Goal: Transaction & Acquisition: Register for event/course

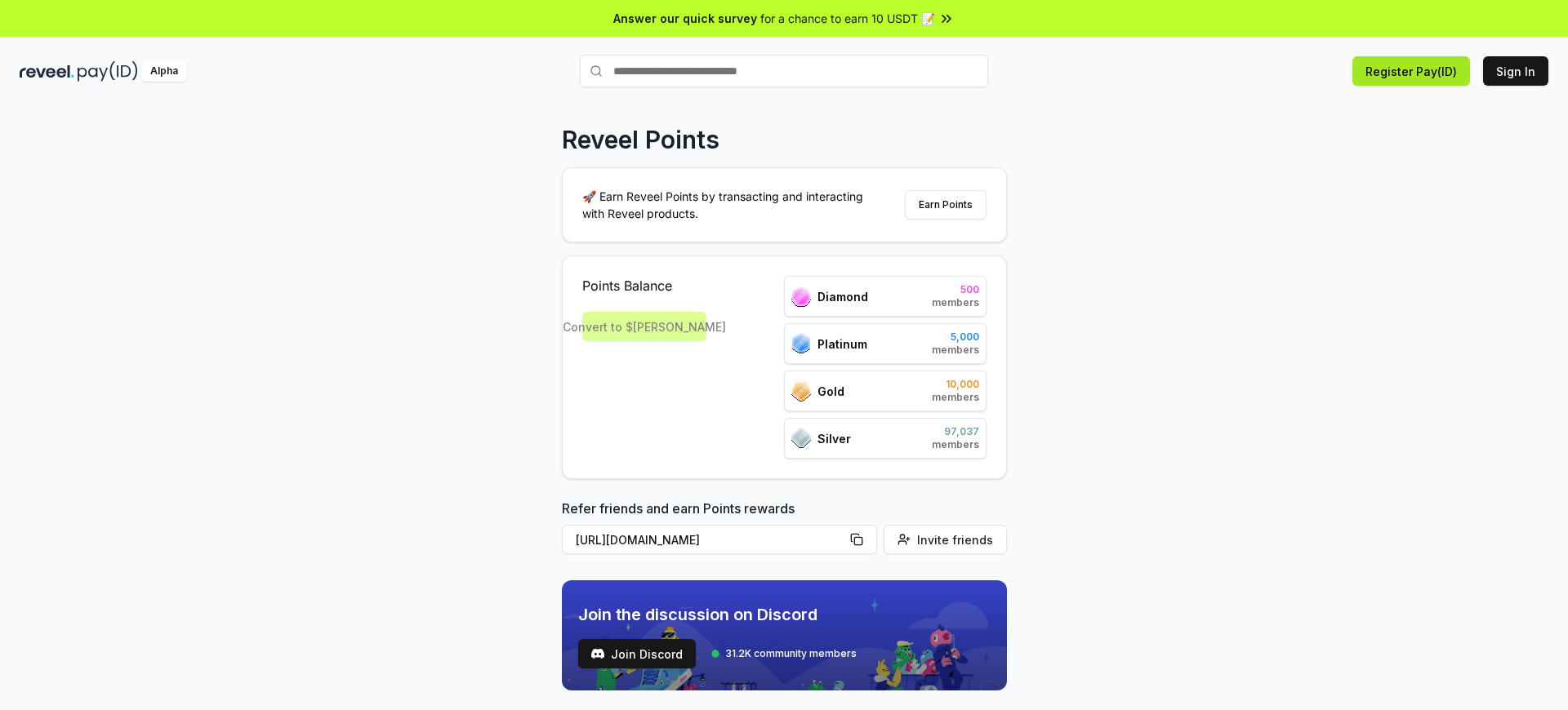
click at [1414, 71] on button "Register Pay(ID)" at bounding box center [1410, 71] width 118 height 30
click at [1516, 71] on button "Sign In" at bounding box center [1515, 71] width 66 height 30
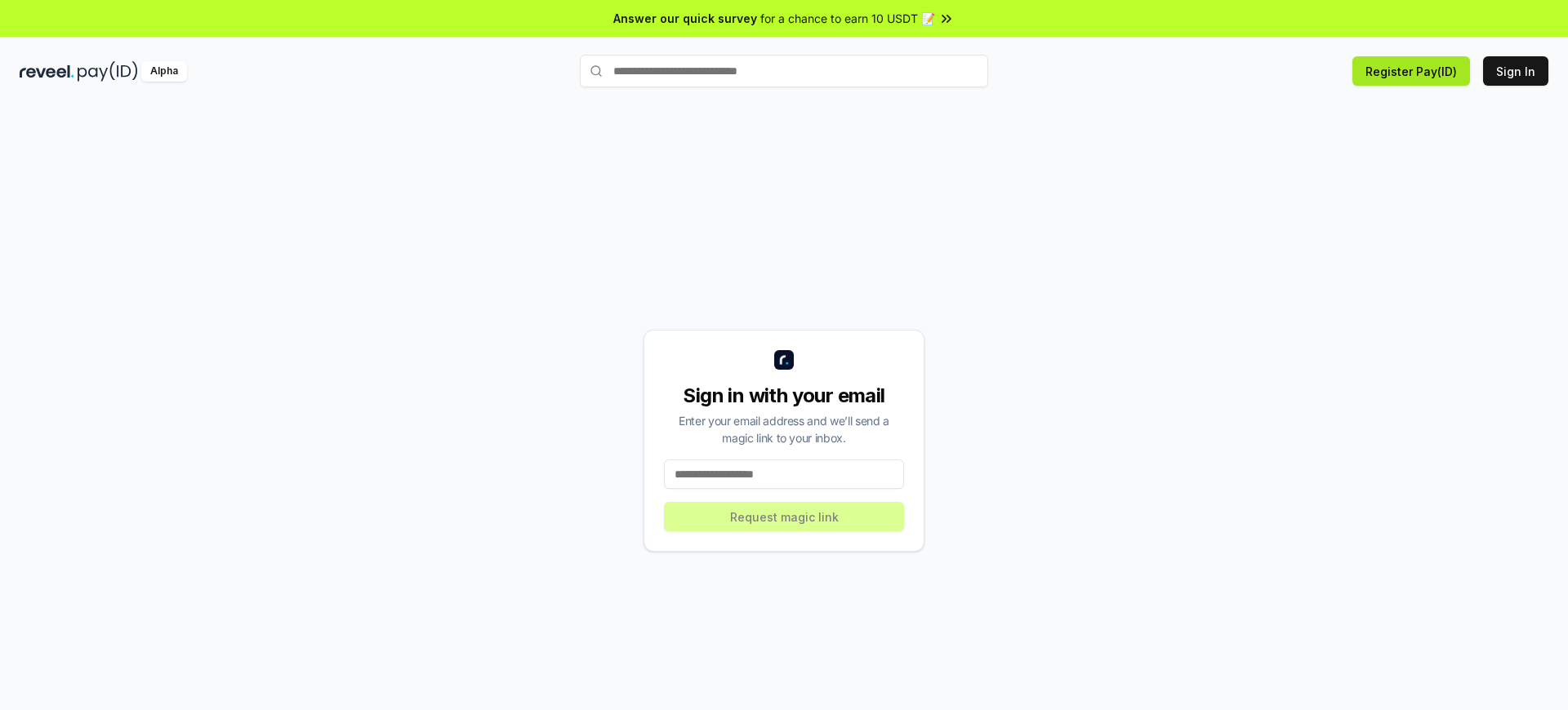
click at [1414, 71] on button "Register Pay(ID)" at bounding box center [1410, 71] width 118 height 30
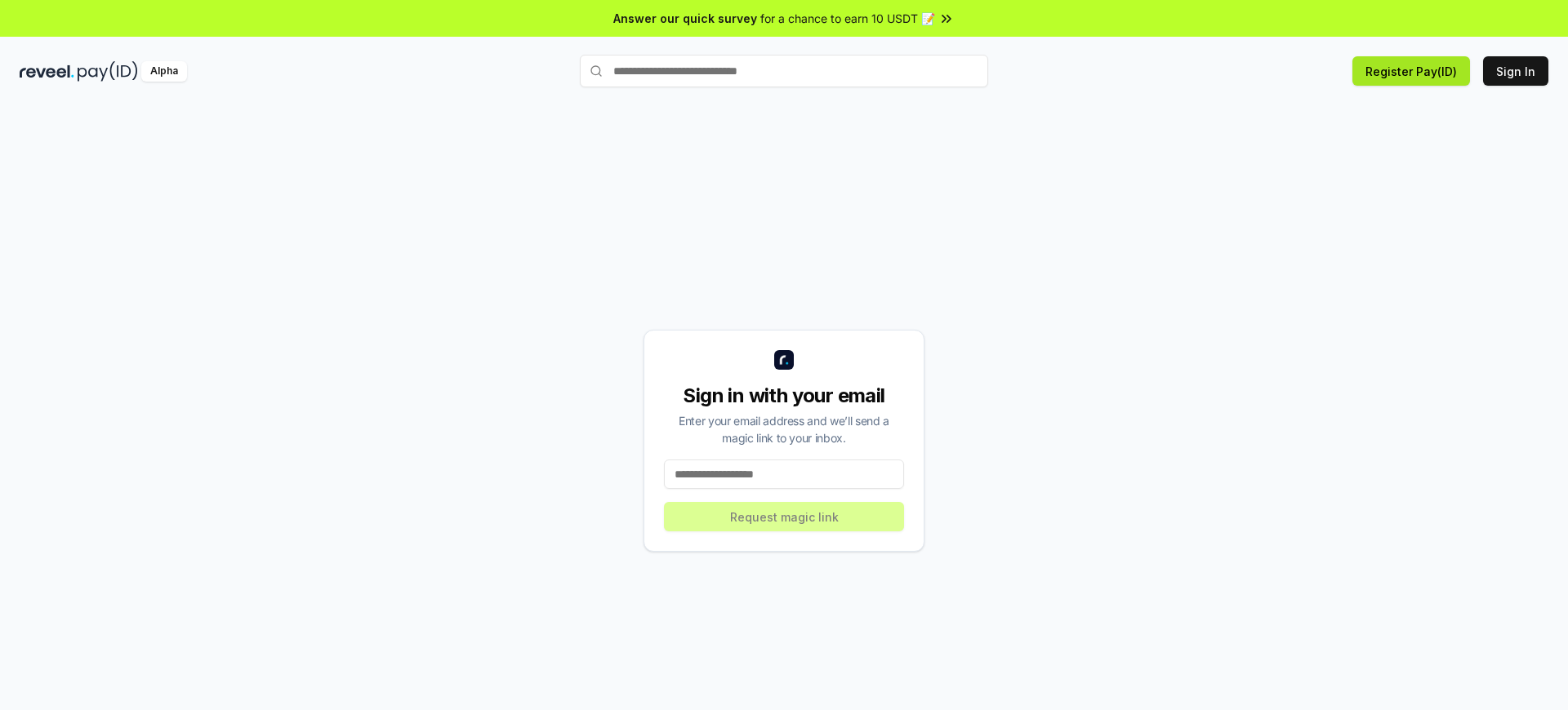
click at [1414, 71] on button "Register Pay(ID)" at bounding box center [1410, 71] width 118 height 30
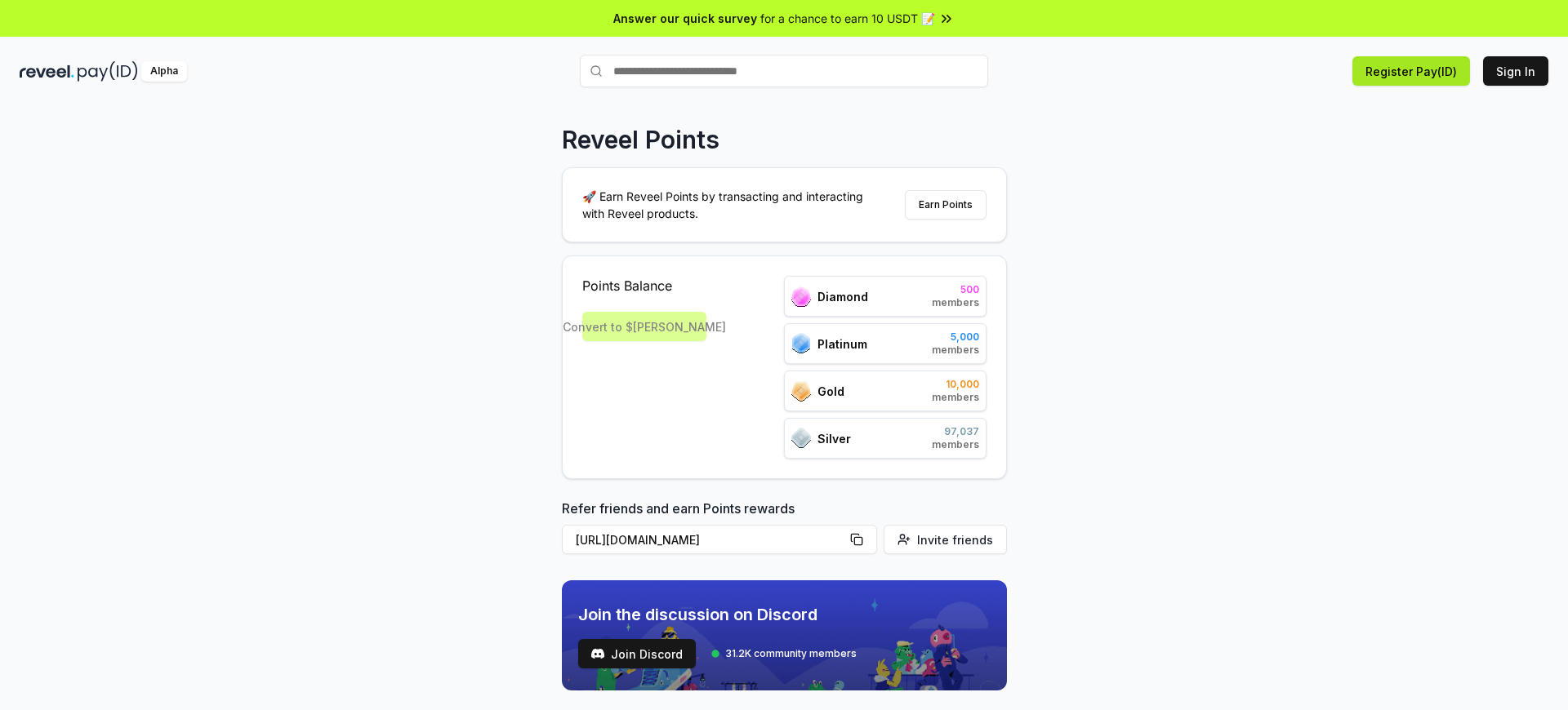
click at [1414, 71] on button "Register Pay(ID)" at bounding box center [1410, 71] width 118 height 30
click at [1516, 71] on button "Sign In" at bounding box center [1515, 71] width 66 height 30
click at [1414, 71] on button "Register Pay(ID)" at bounding box center [1410, 71] width 118 height 30
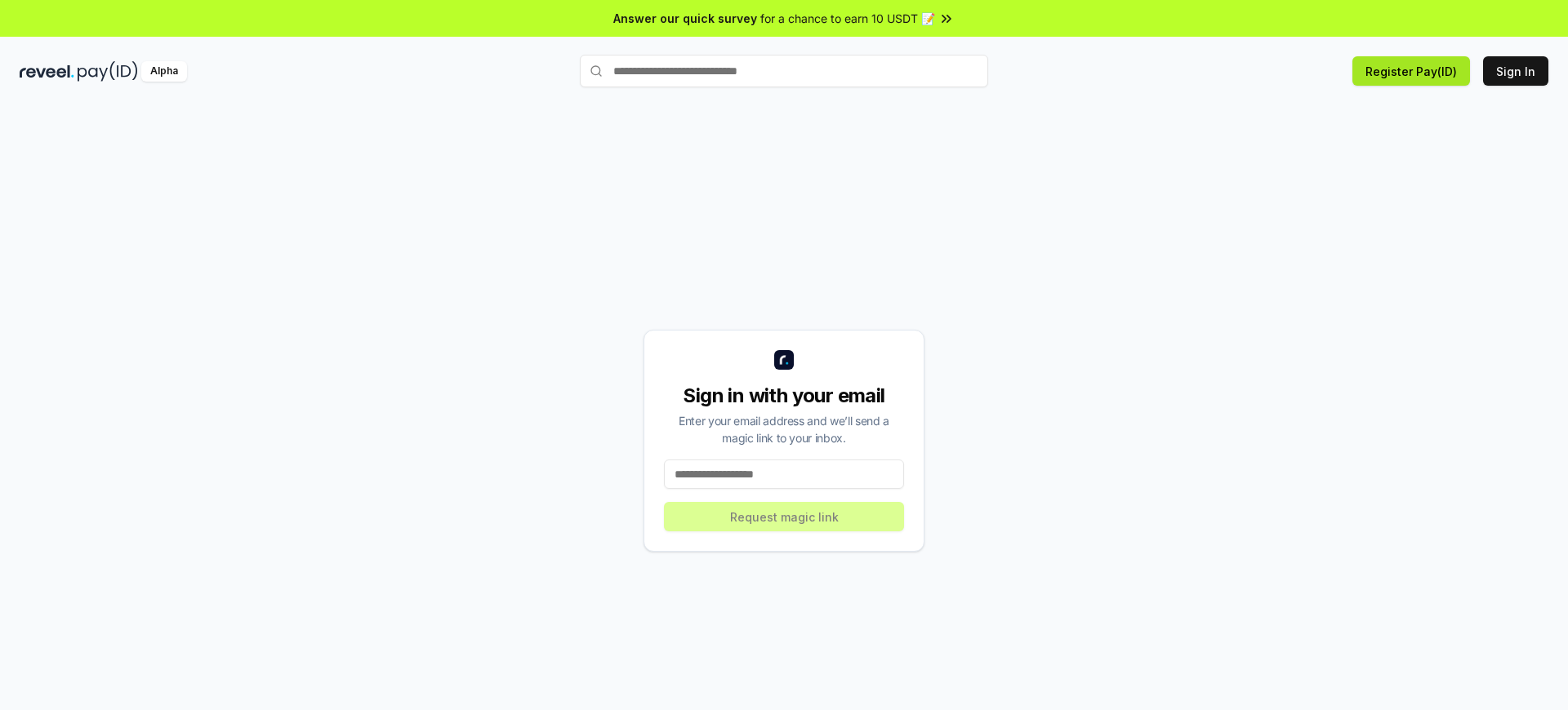
click at [1414, 71] on button "Register Pay(ID)" at bounding box center [1410, 71] width 118 height 30
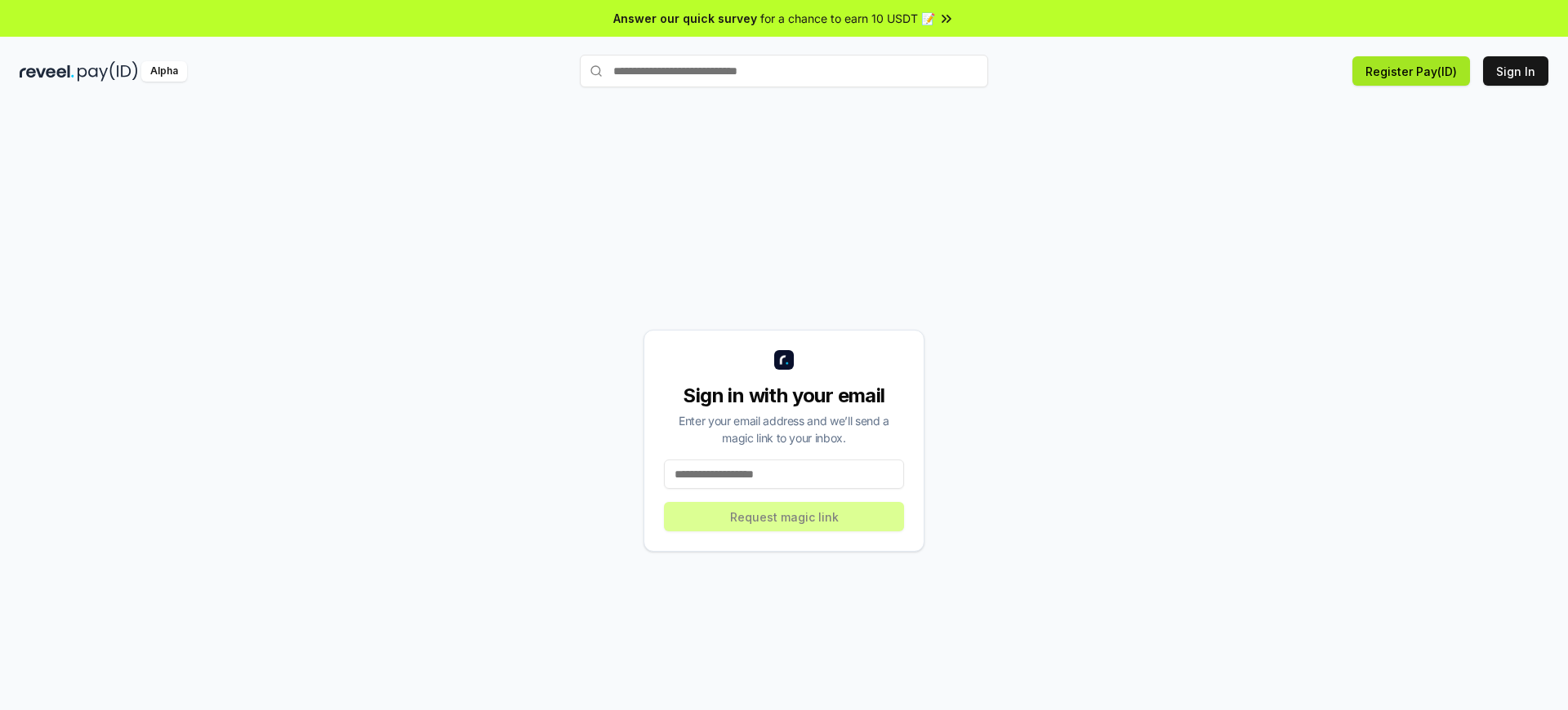
click at [1414, 71] on button "Register Pay(ID)" at bounding box center [1410, 71] width 118 height 30
click at [1516, 71] on button "Sign In" at bounding box center [1515, 71] width 66 height 30
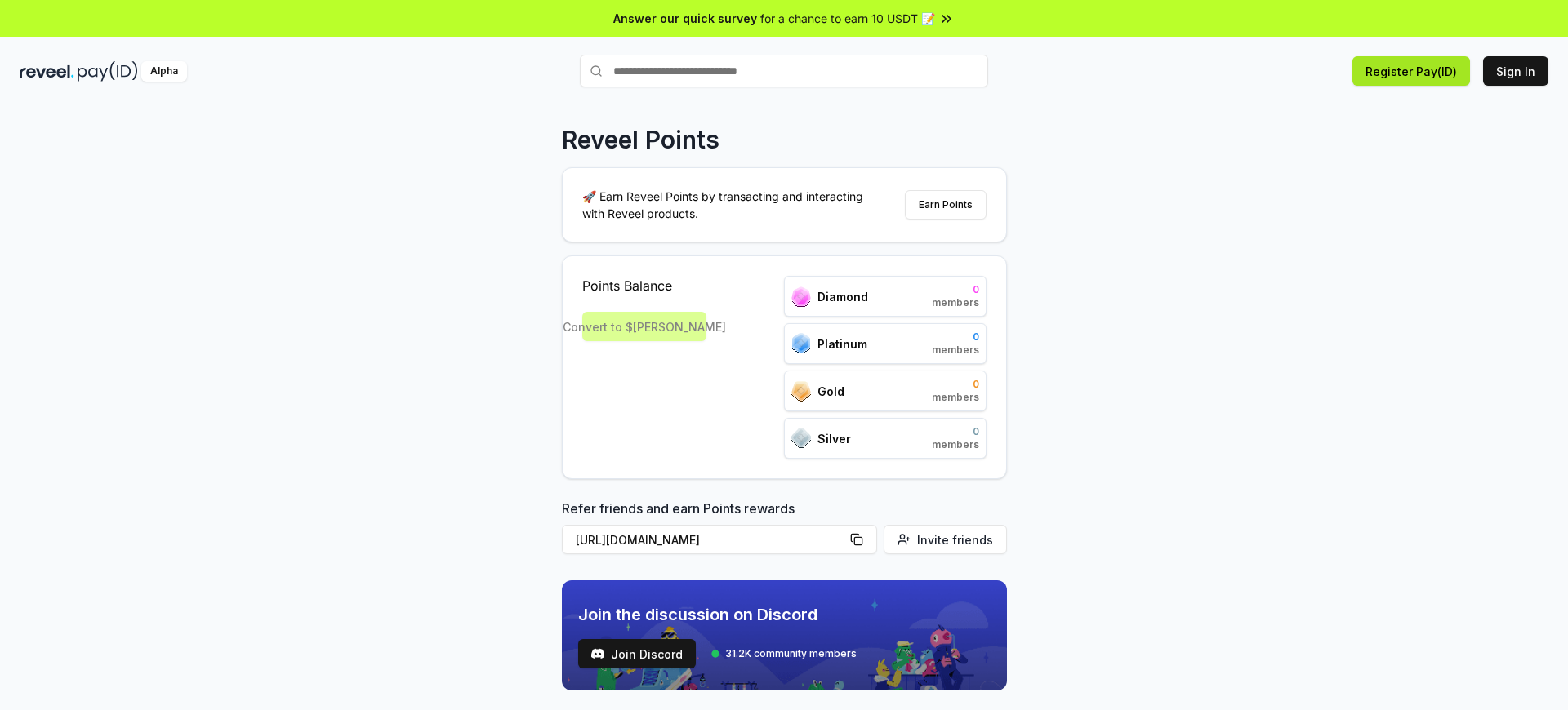
click at [1414, 71] on button "Register Pay(ID)" at bounding box center [1410, 71] width 118 height 30
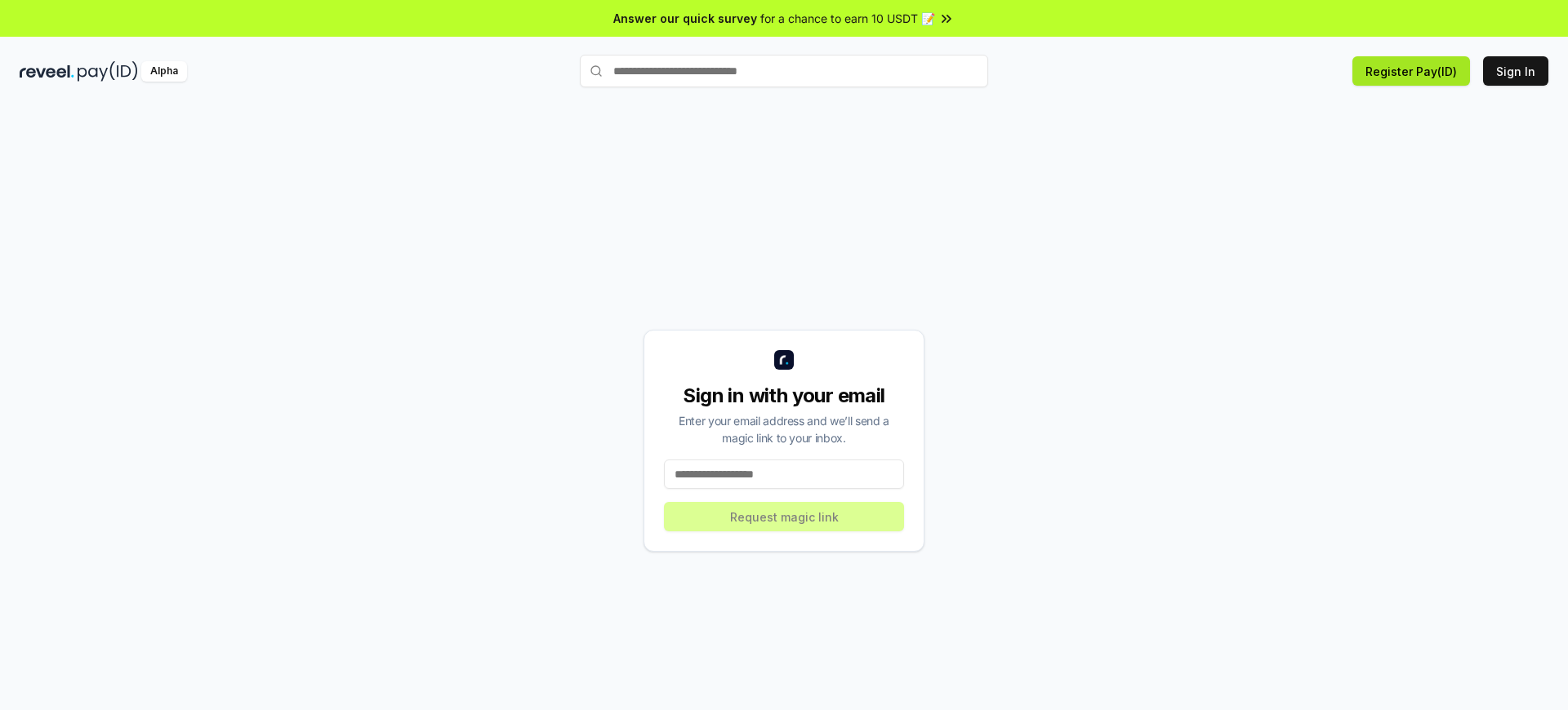
click at [1414, 71] on button "Register Pay(ID)" at bounding box center [1410, 71] width 118 height 30
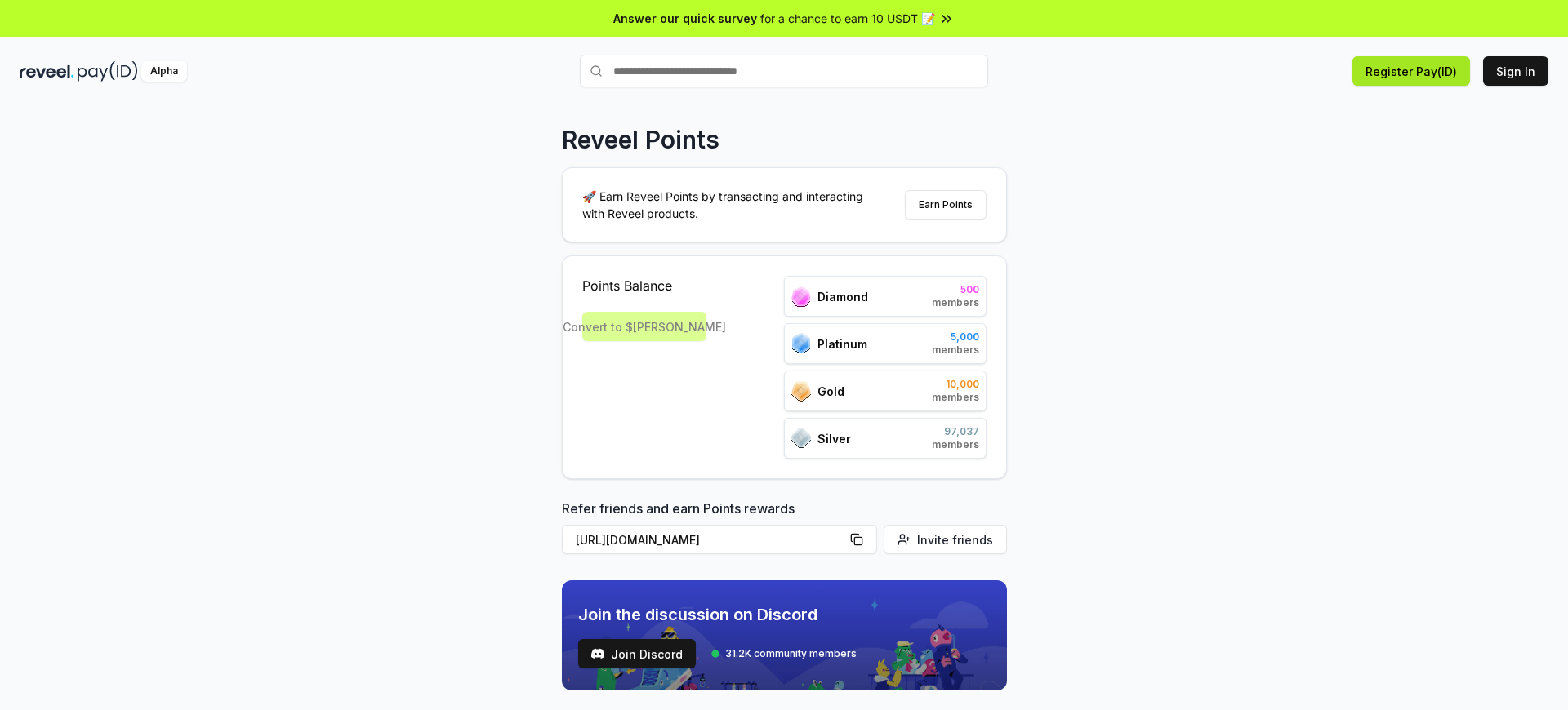
click at [1414, 71] on button "Register Pay(ID)" at bounding box center [1410, 71] width 118 height 30
click at [1516, 71] on button "Sign In" at bounding box center [1515, 71] width 66 height 30
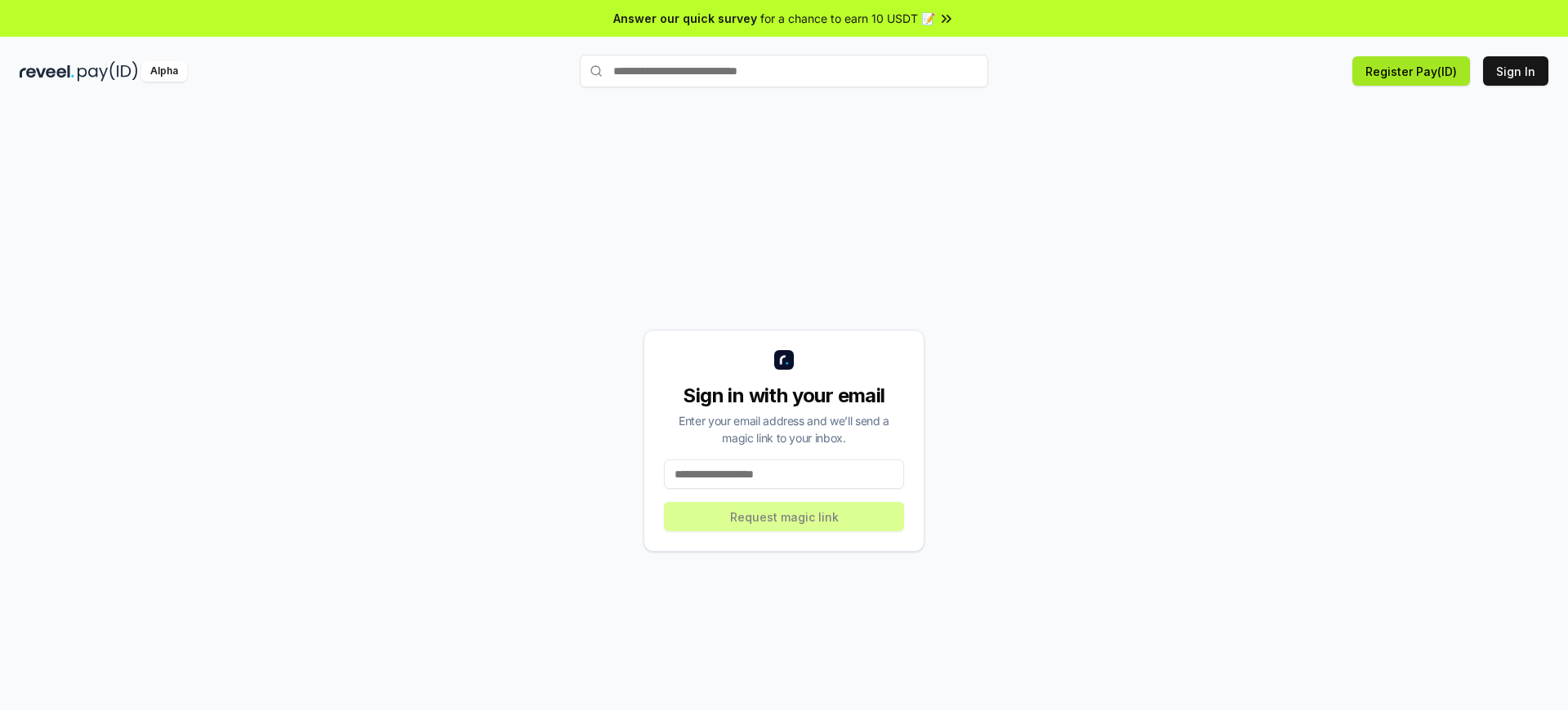
click at [1414, 71] on button "Register Pay(ID)" at bounding box center [1410, 71] width 118 height 30
click at [784, 396] on div "Sign in with your email" at bounding box center [784, 396] width 240 height 26
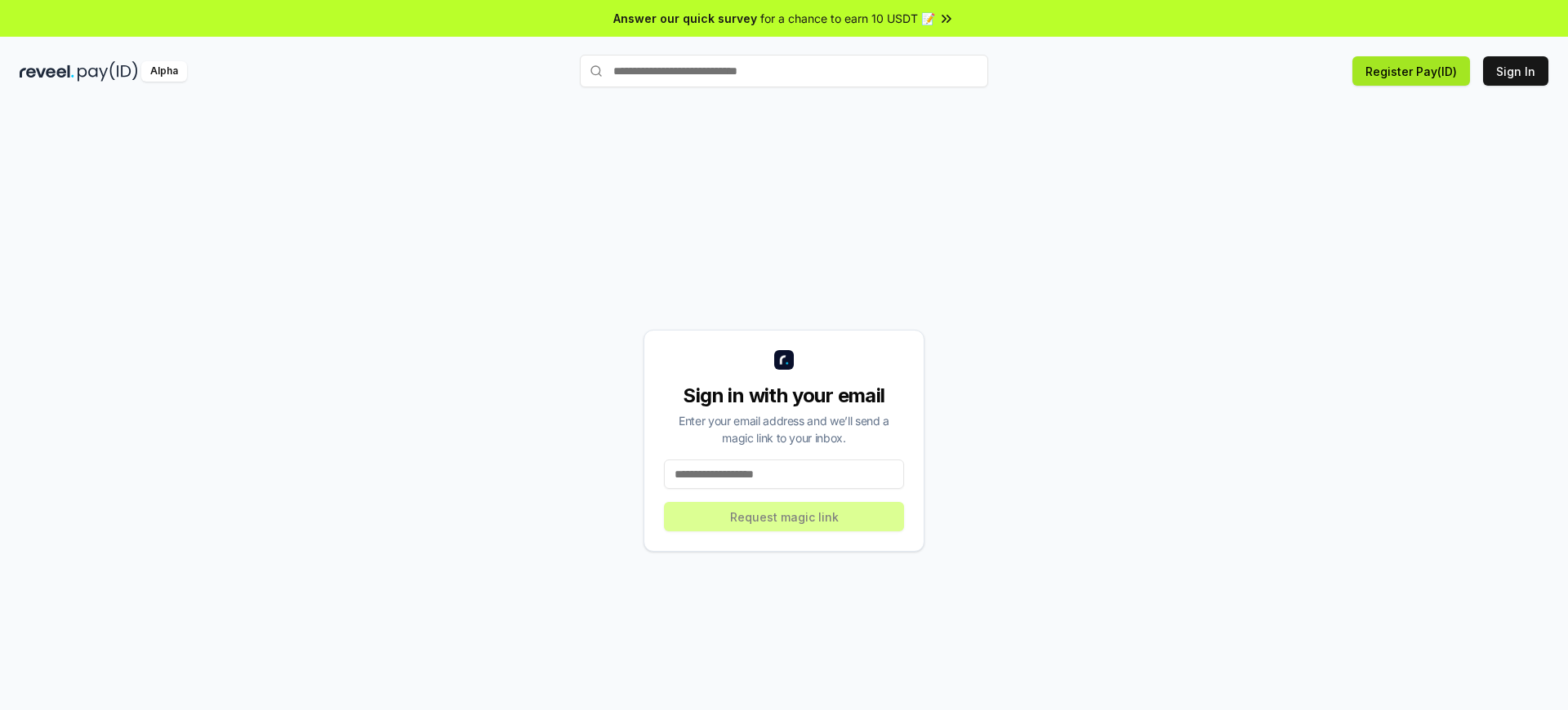
click at [1414, 71] on button "Register Pay(ID)" at bounding box center [1410, 71] width 118 height 30
click at [784, 396] on div "Sign in with your email" at bounding box center [784, 396] width 240 height 26
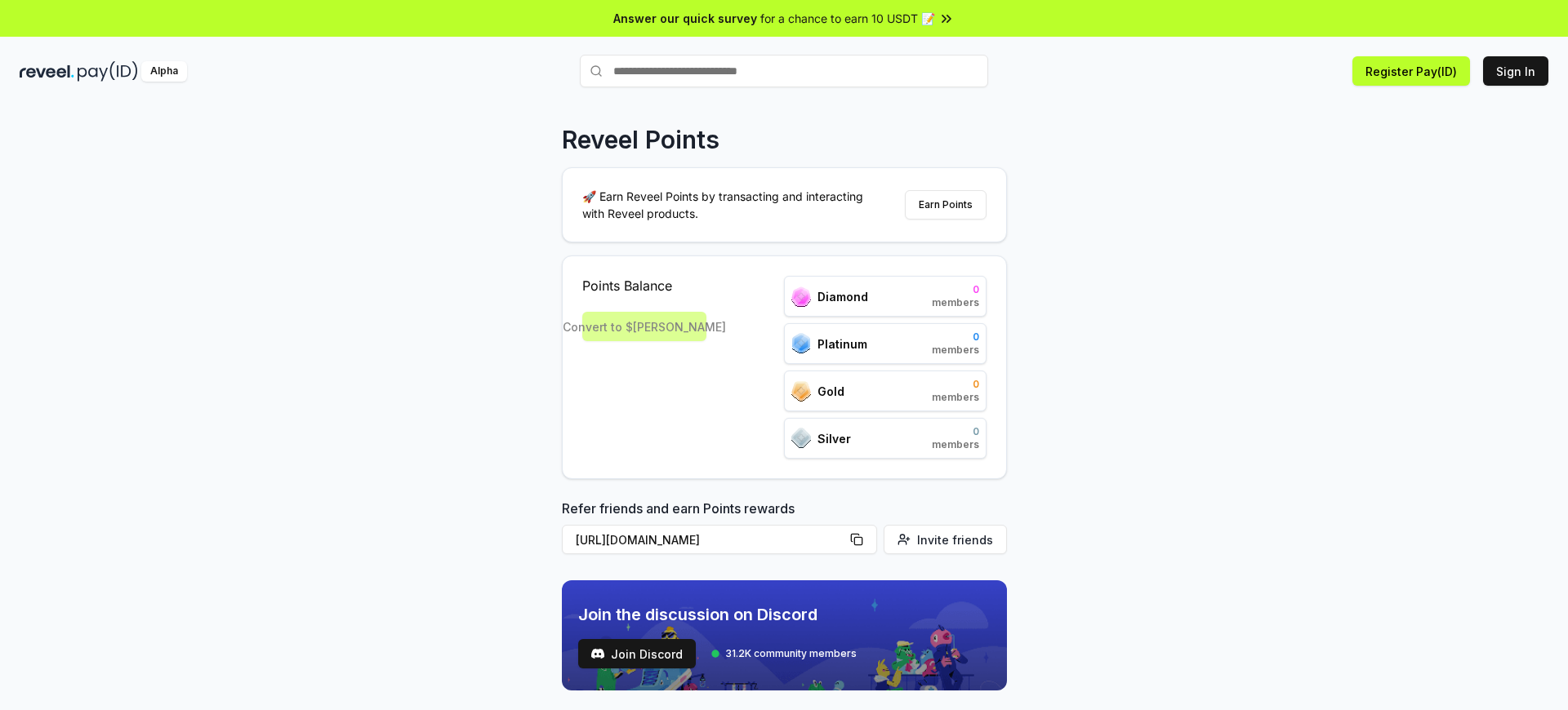
click at [713, 615] on span "Join the discussion on Discord" at bounding box center [717, 614] width 279 height 23
